Goal: Information Seeking & Learning: Learn about a topic

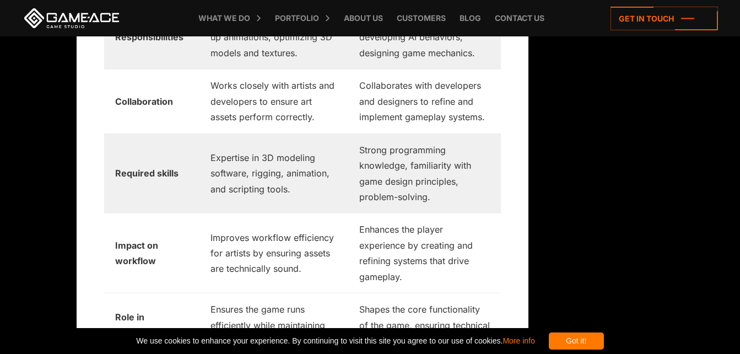
scroll to position [2694, 0]
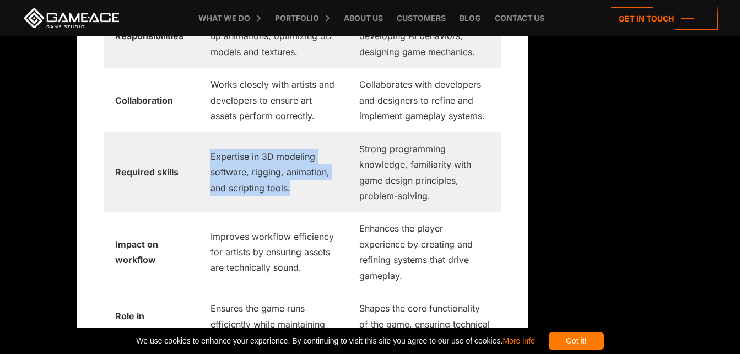
drag, startPoint x: 210, startPoint y: 139, endPoint x: 300, endPoint y: 173, distance: 95.8
click at [300, 173] on td "Expertise in 3D modeling software, rigging, animation, and scripting tools." at bounding box center [274, 172] width 149 height 80
copy td "Expertise in 3D modeling software, rigging, animation, and scripting tools."
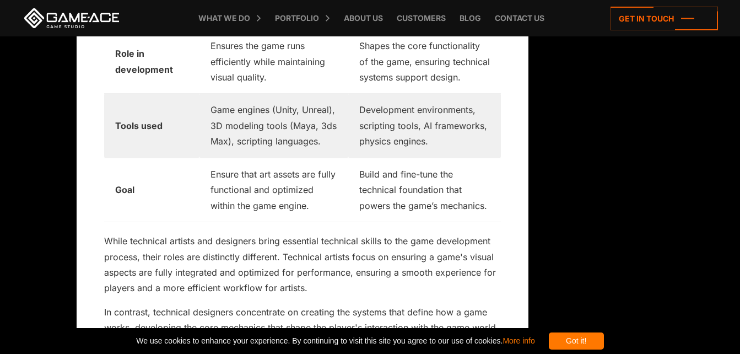
scroll to position [2959, 0]
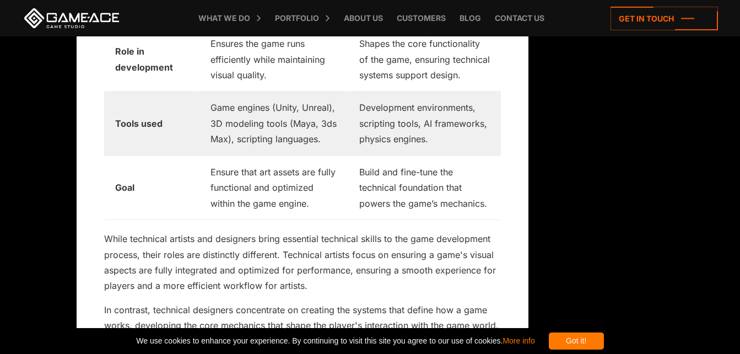
click at [323, 138] on td "Game engines (Unity, Unreal), 3D modeling tools (Maya, 3ds Max), scripting lang…" at bounding box center [274, 124] width 149 height 64
click at [314, 137] on td "Game engines (Unity, Unreal), 3D modeling tools (Maya, 3ds Max), scripting lang…" at bounding box center [274, 124] width 149 height 64
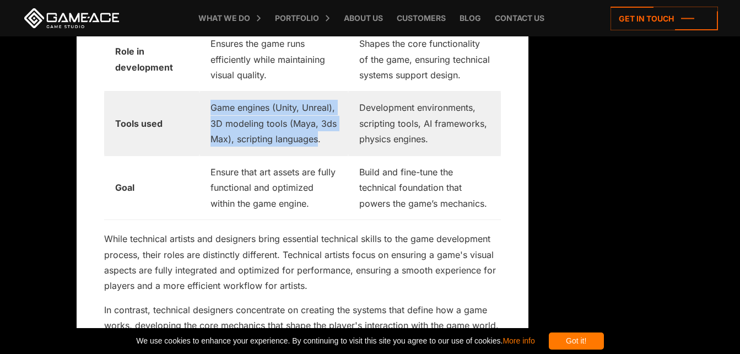
drag, startPoint x: 319, startPoint y: 138, endPoint x: 205, endPoint y: 102, distance: 120.3
click at [205, 102] on td "Game engines (Unity, Unreal), 3D modeling tools (Maya, 3ds Max), scripting lang…" at bounding box center [274, 124] width 149 height 64
copy td "Game engines (Unity, Unreal), 3D modeling tools (Maya, 3ds Max), scripting lang…"
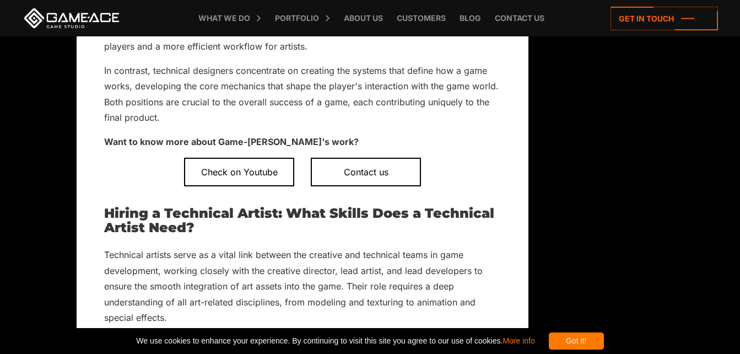
scroll to position [2953, 0]
